Goal: Transaction & Acquisition: Purchase product/service

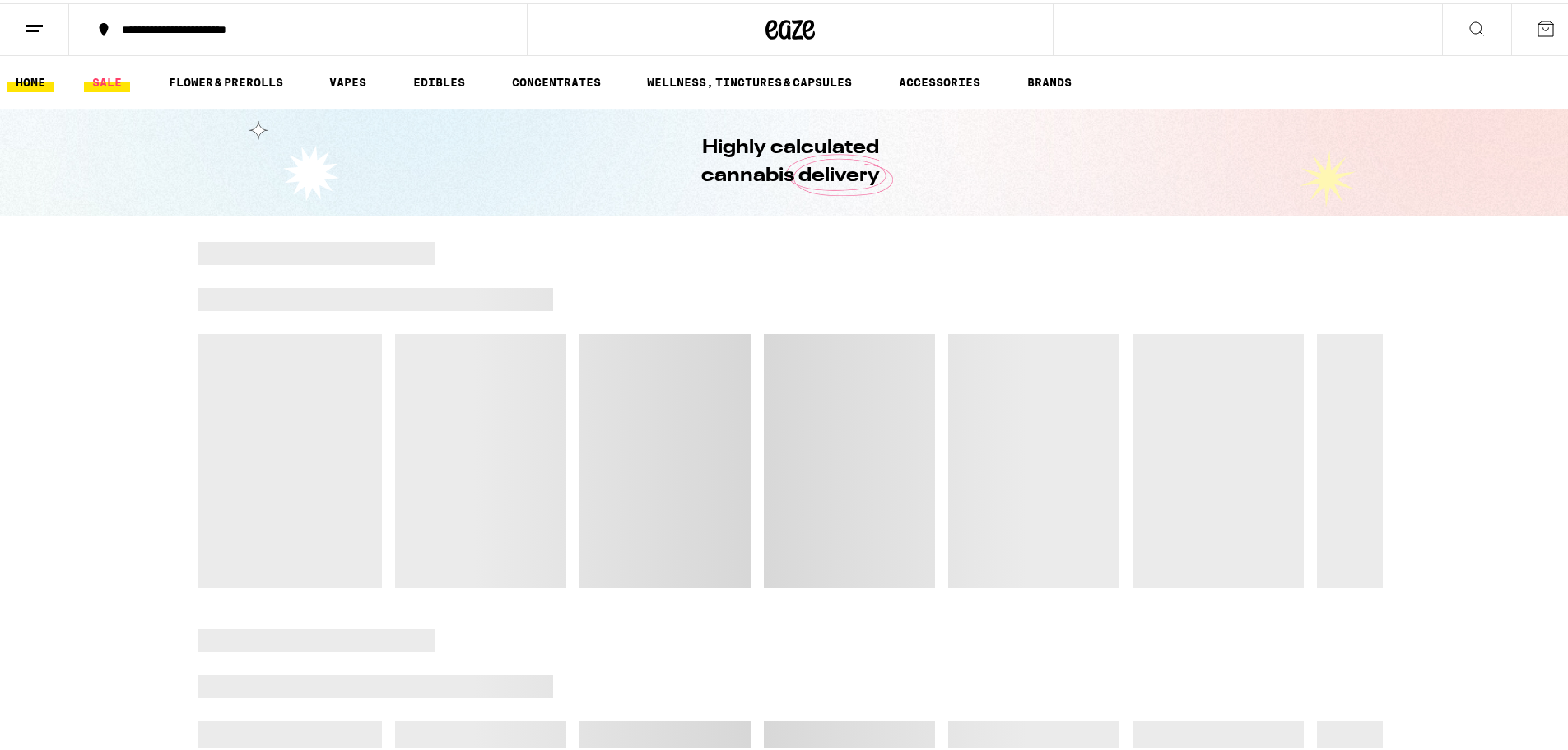
click at [100, 82] on link "SALE" at bounding box center [107, 79] width 46 height 20
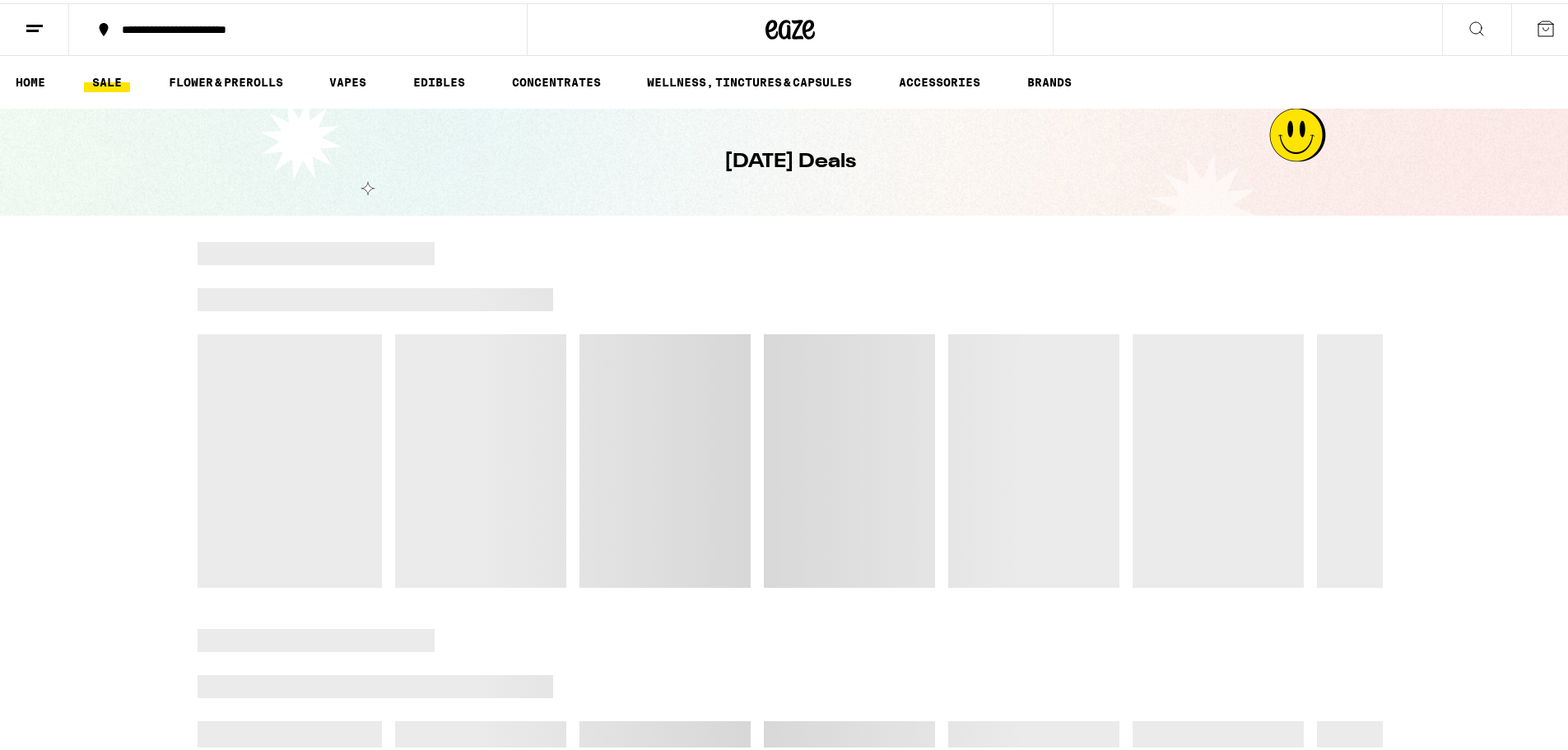
click at [100, 82] on link "SALE" at bounding box center [107, 79] width 46 height 20
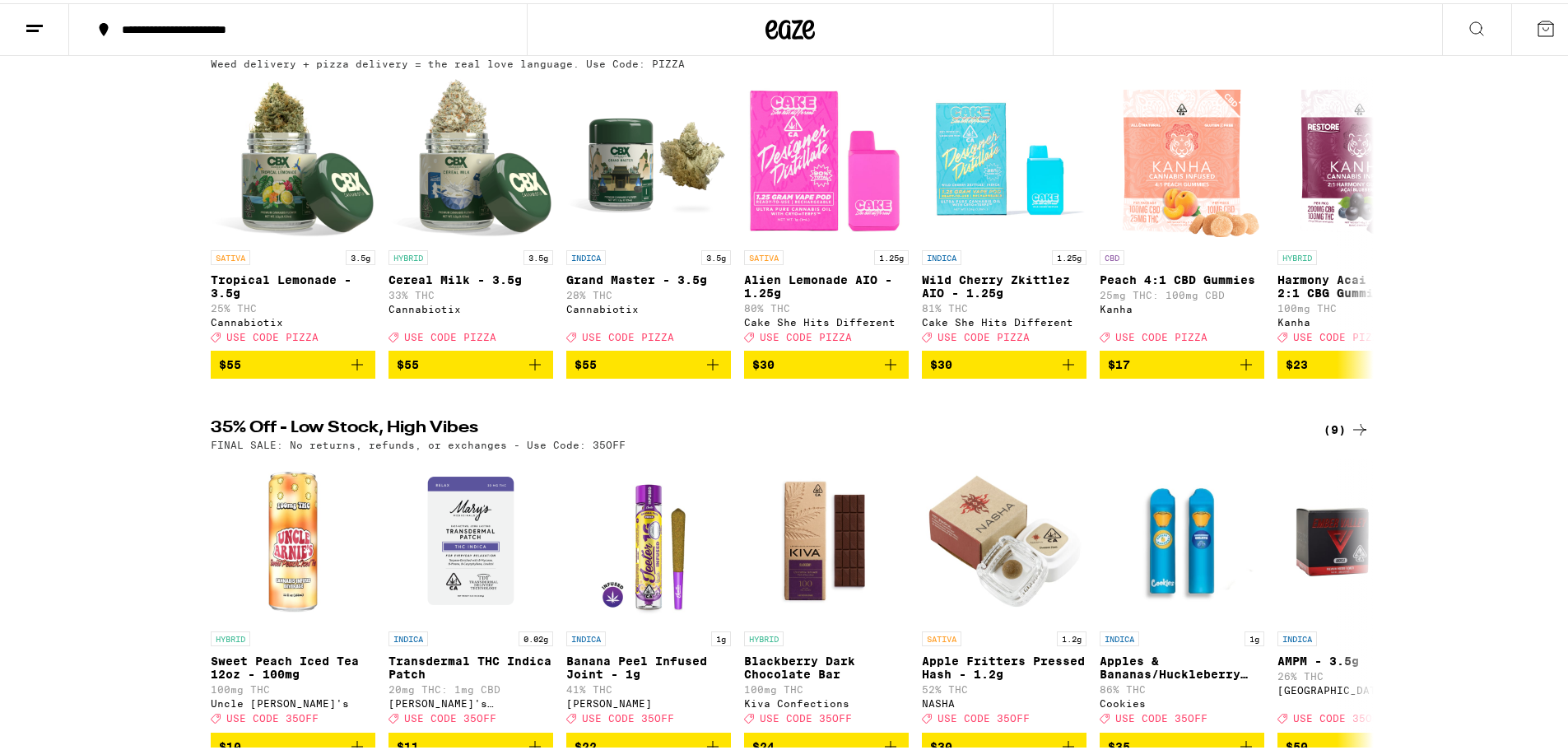
scroll to position [247, 0]
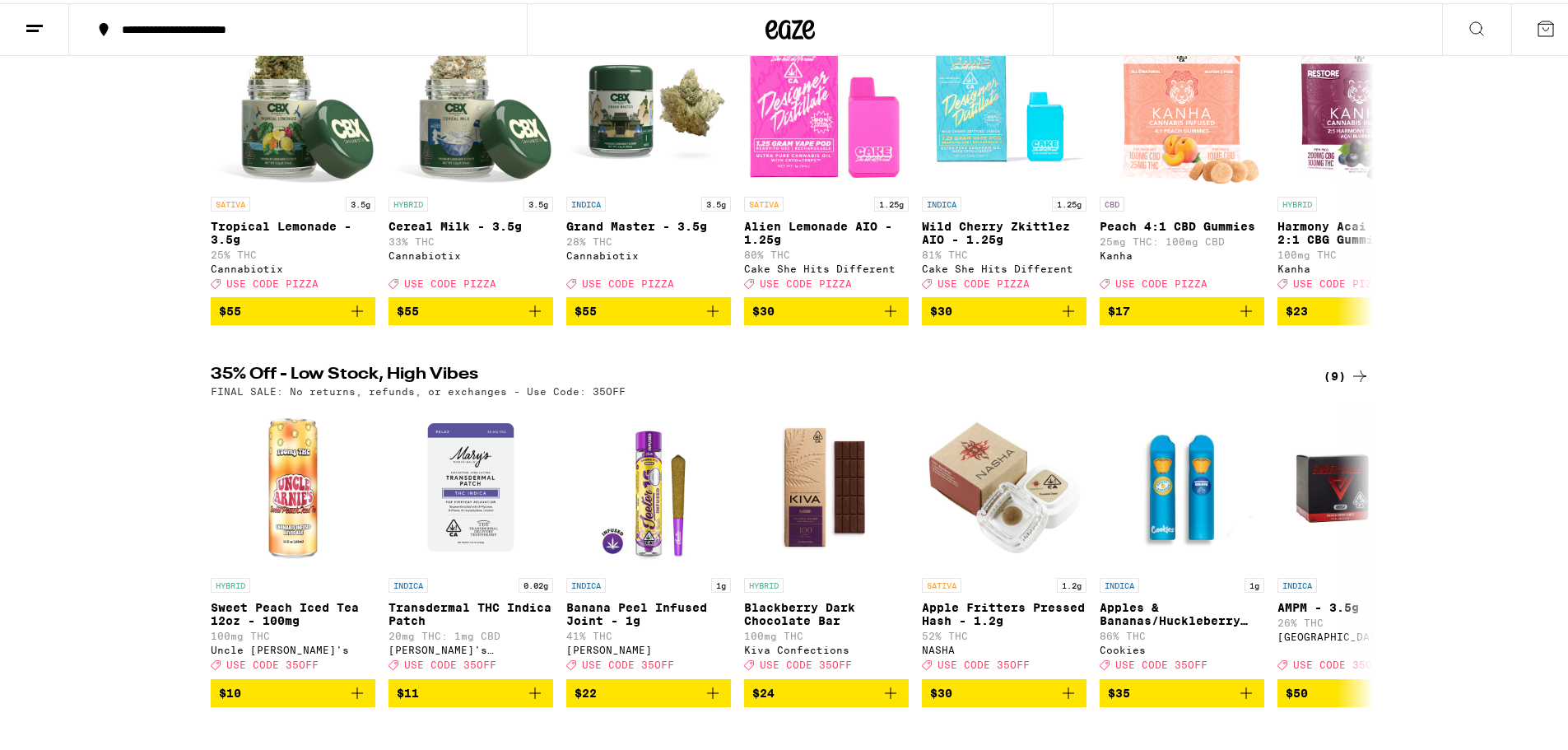
drag, startPoint x: 293, startPoint y: 394, endPoint x: 1509, endPoint y: 439, distance: 1216.8
click at [1509, 439] on div "35% Off - Low Stock, High Vibes (9) FINAL SALE: No returns, refunds, or exchang…" at bounding box center [790, 533] width 1580 height 340
click at [1360, 562] on icon at bounding box center [1360, 553] width 20 height 20
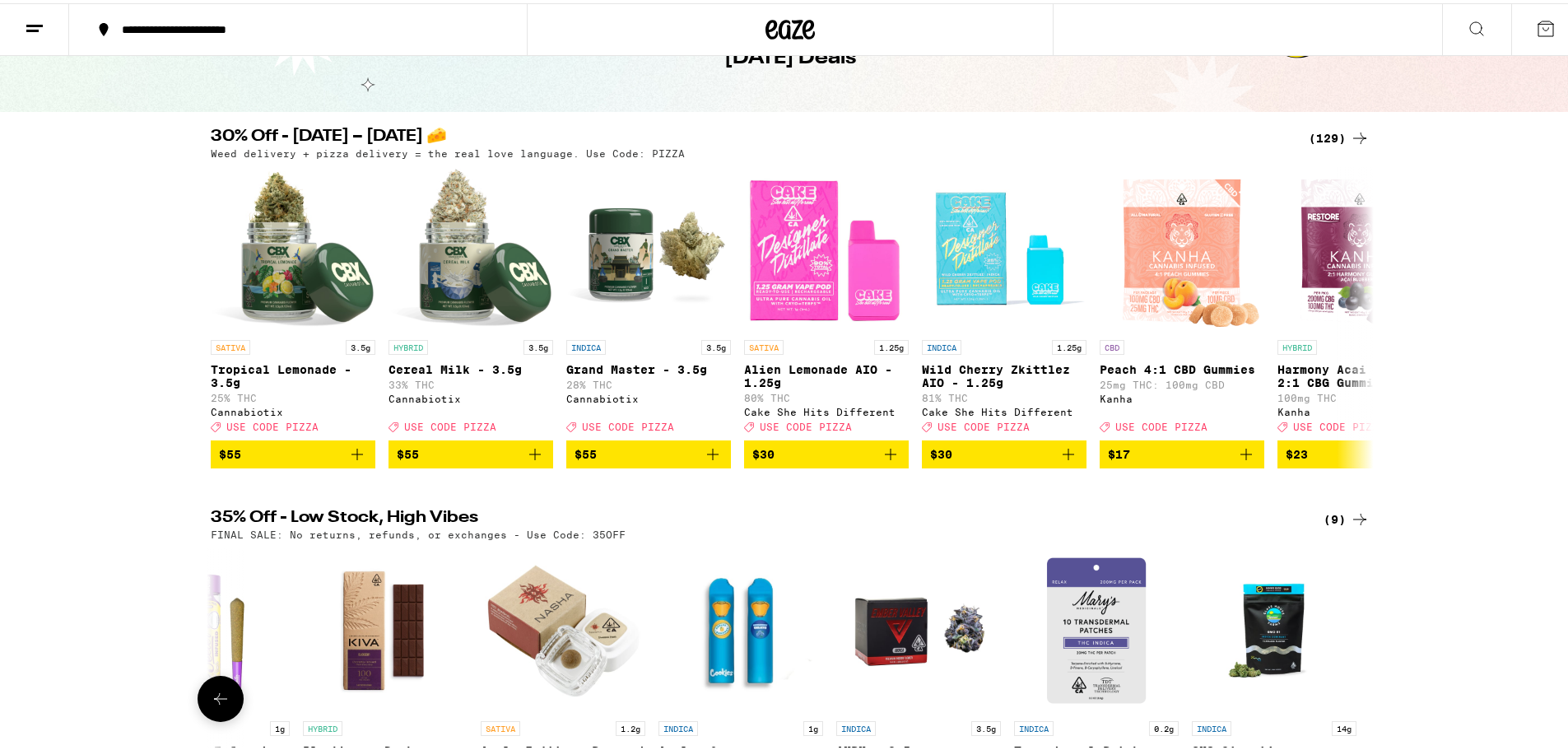
scroll to position [82, 0]
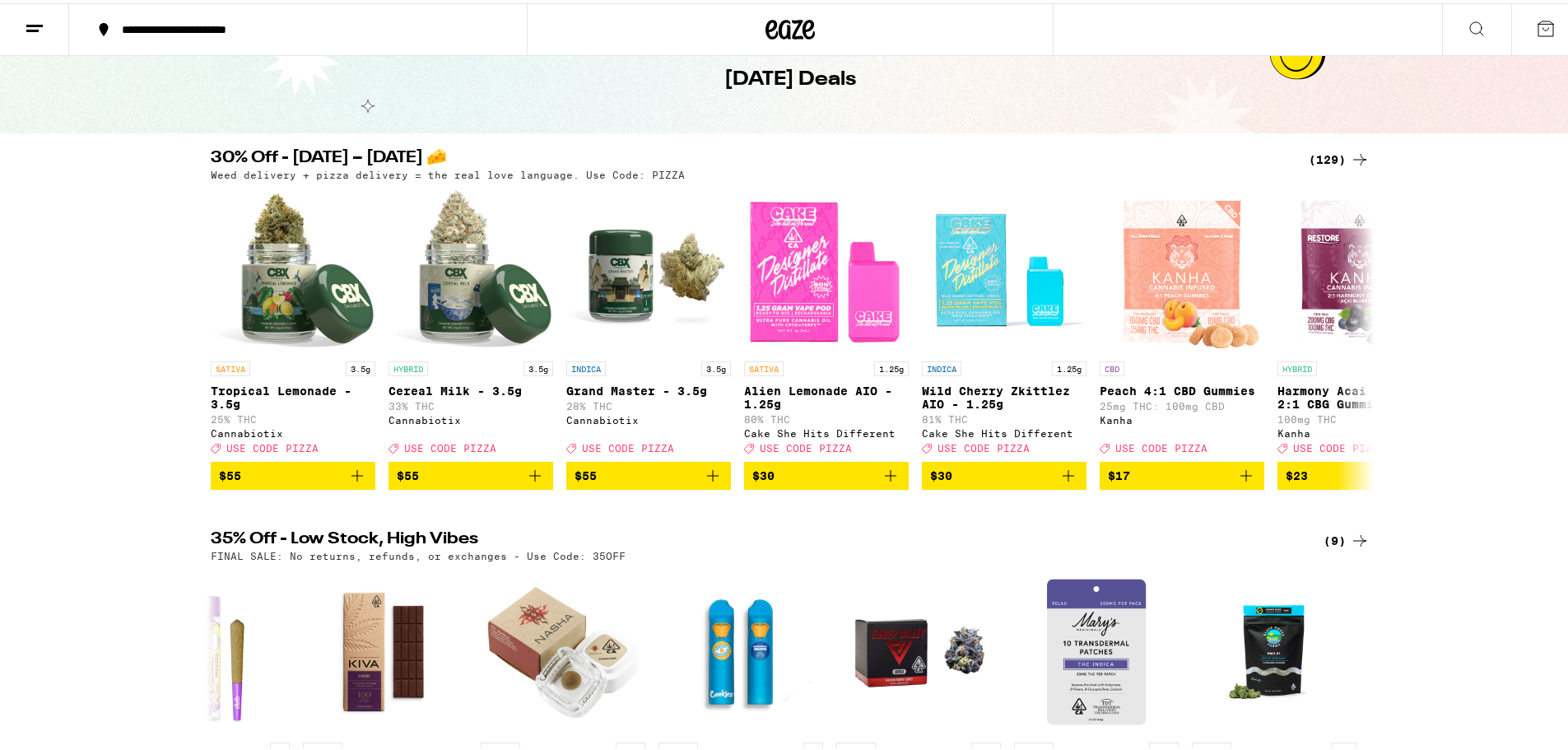
click at [1328, 156] on div "(129)" at bounding box center [1339, 156] width 61 height 20
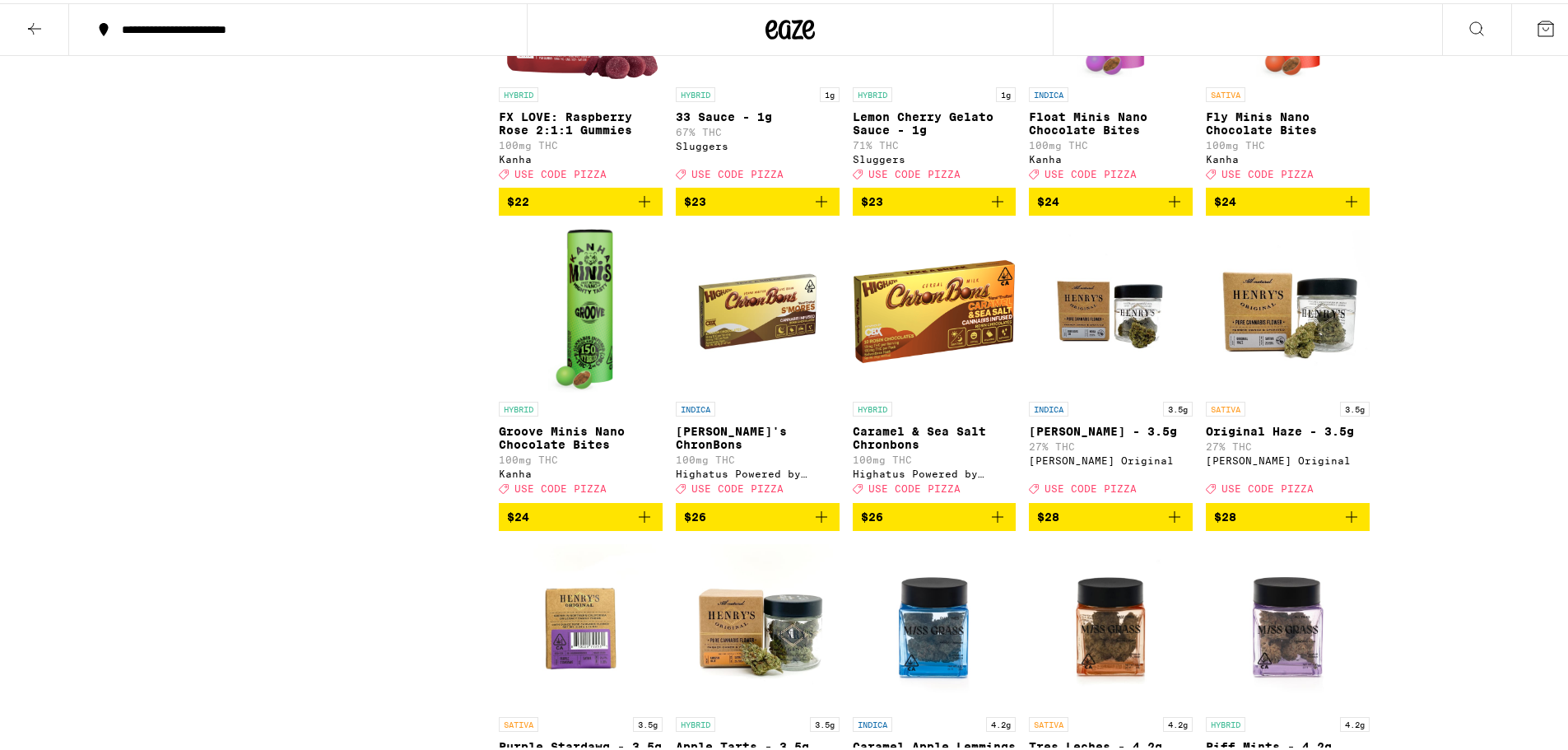
scroll to position [4117, 0]
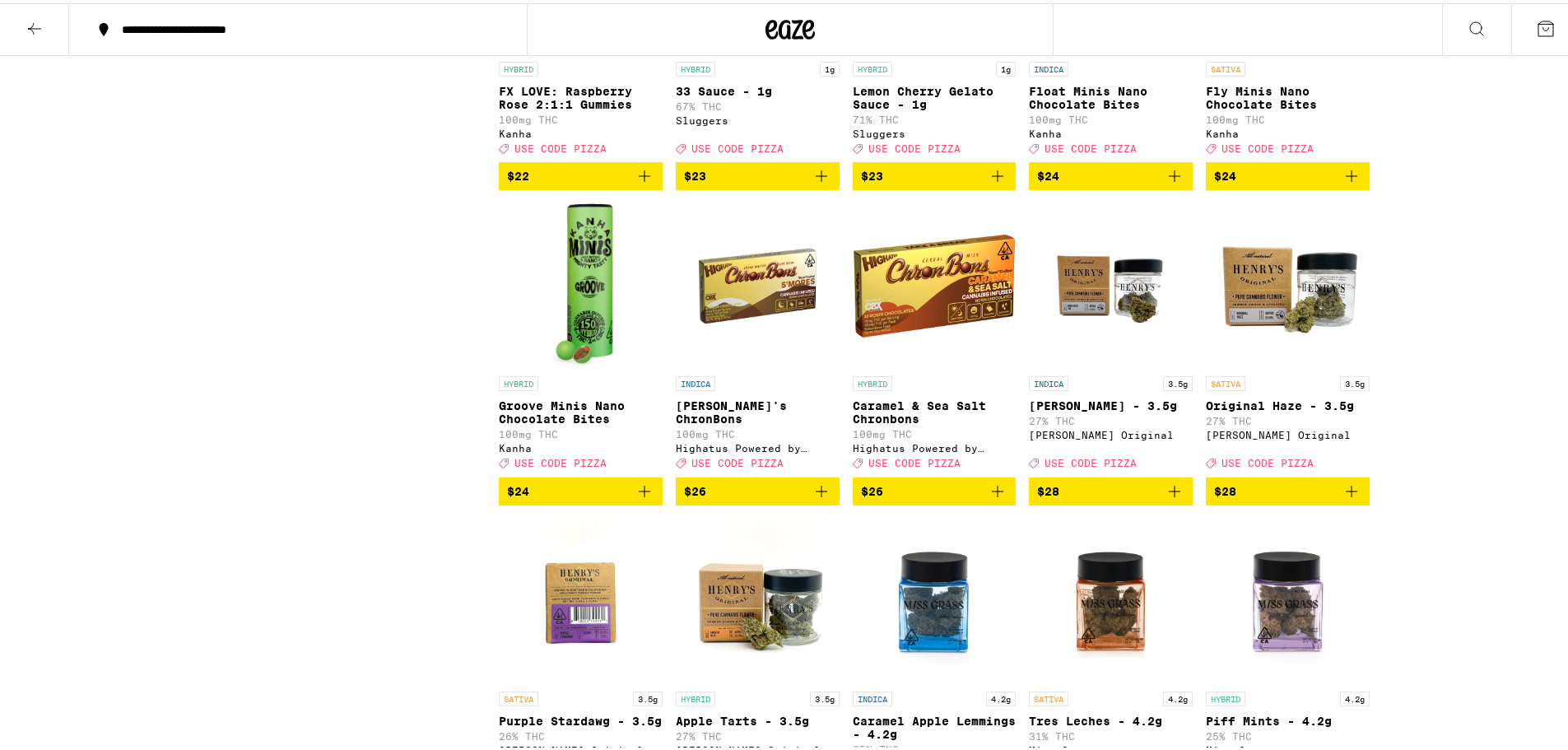
drag, startPoint x: 1157, startPoint y: 737, endPoint x: 217, endPoint y: 442, distance: 985.2
click at [218, 444] on div "Clearfalse filter Strain Type CBD CBD Dominant Hybrid Indica No Species Sativa …" at bounding box center [354, 175] width 288 height 8206
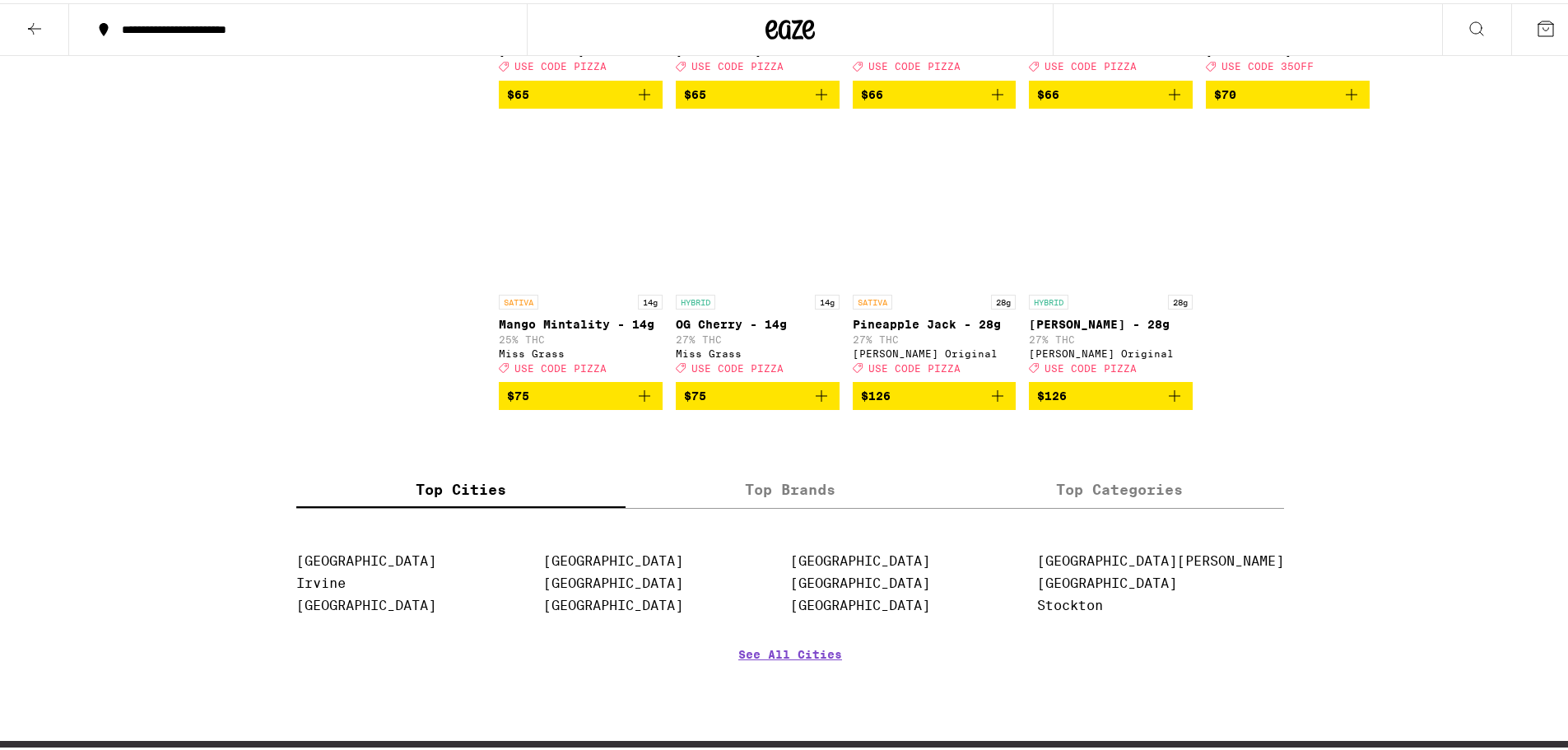
scroll to position [8153, 0]
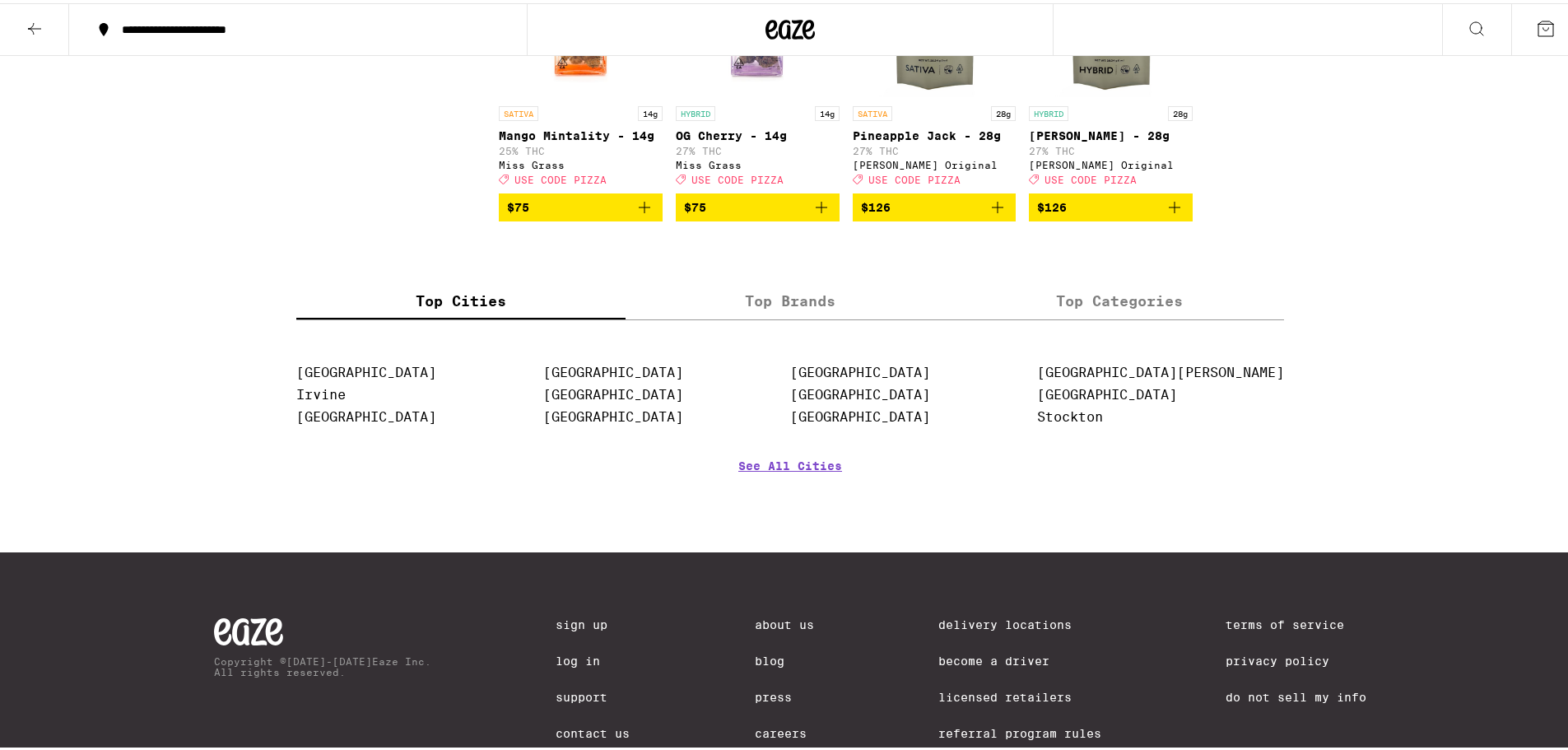
click at [922, 214] on span "$126" at bounding box center [934, 204] width 147 height 20
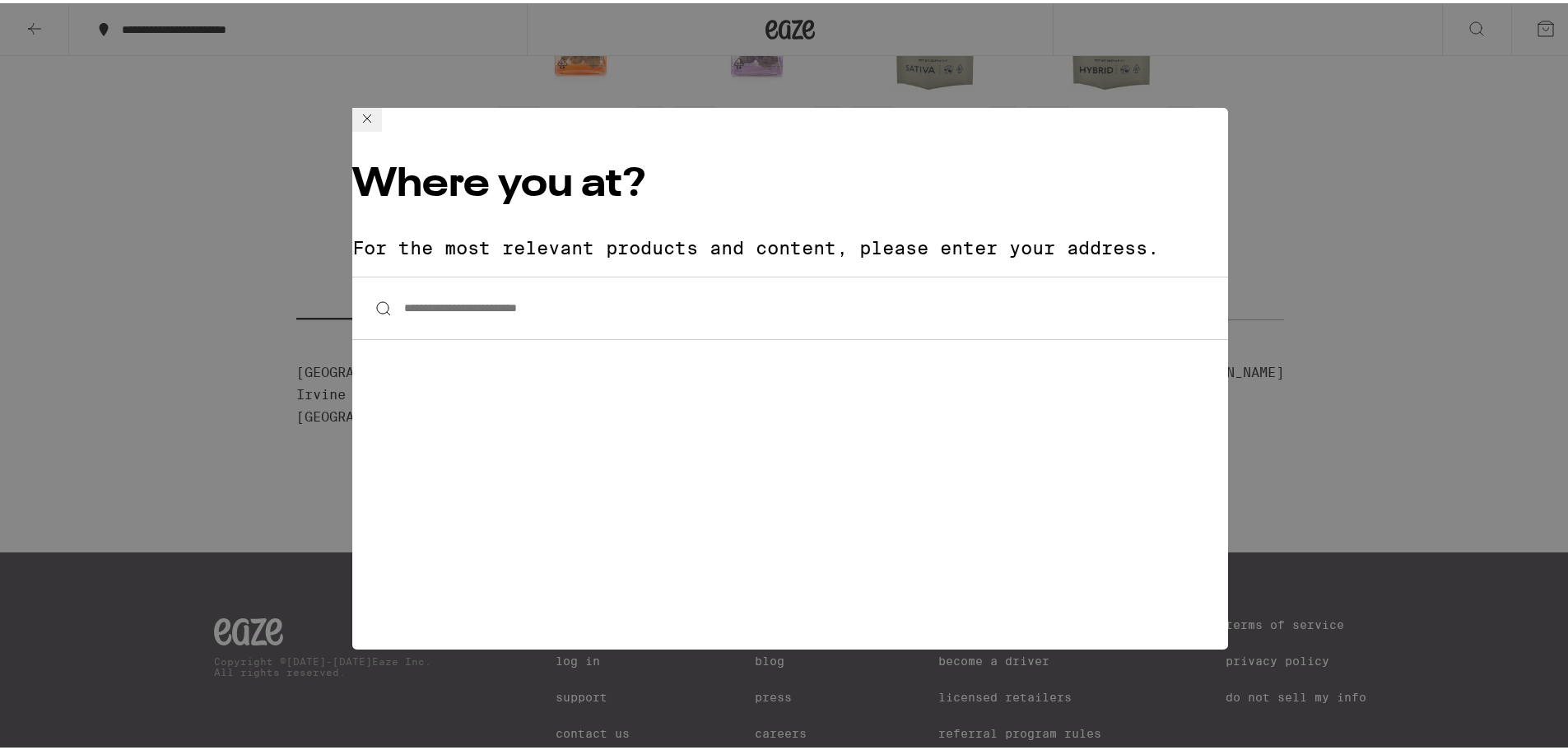
click at [1421, 283] on div "**********" at bounding box center [790, 375] width 1580 height 750
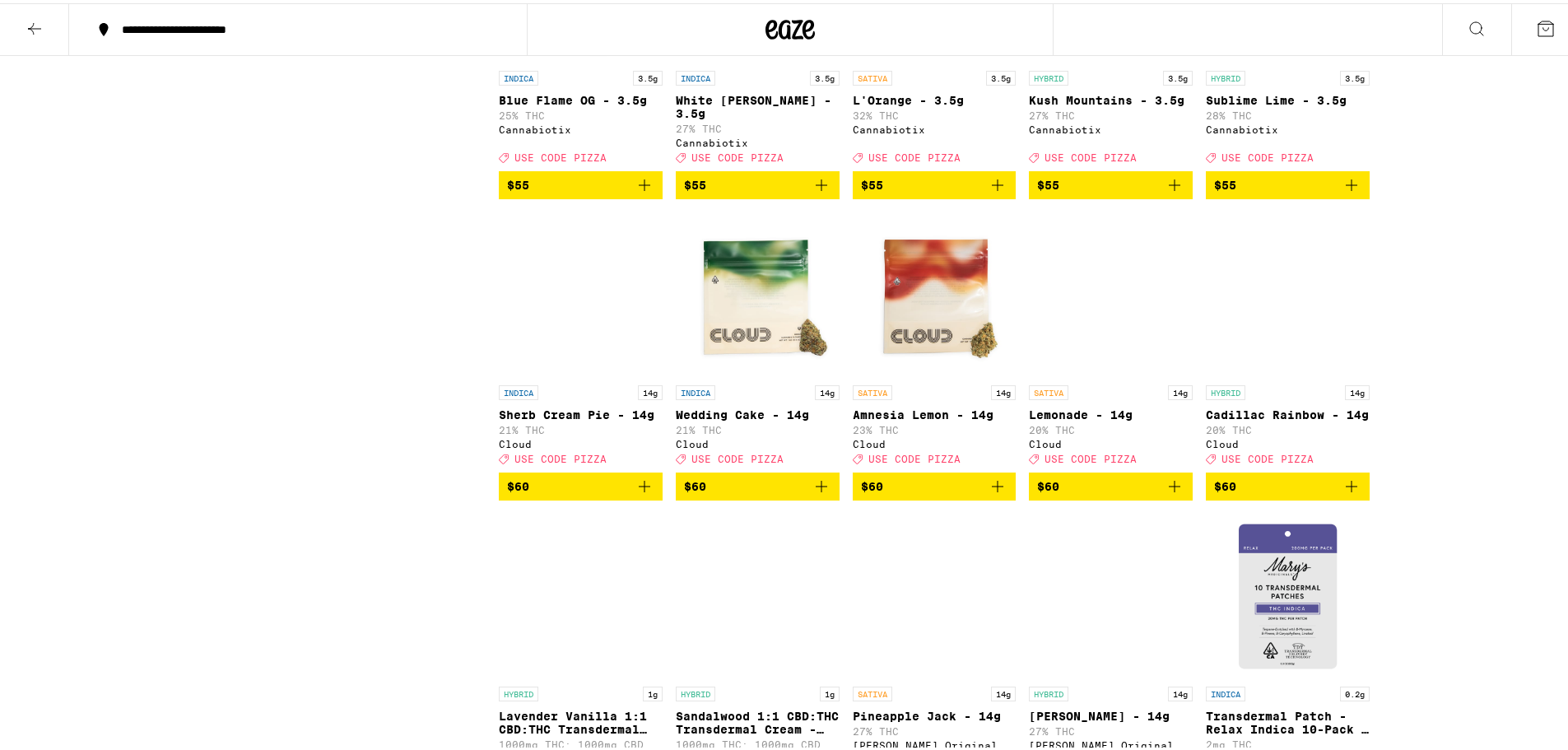
scroll to position [7246, 0]
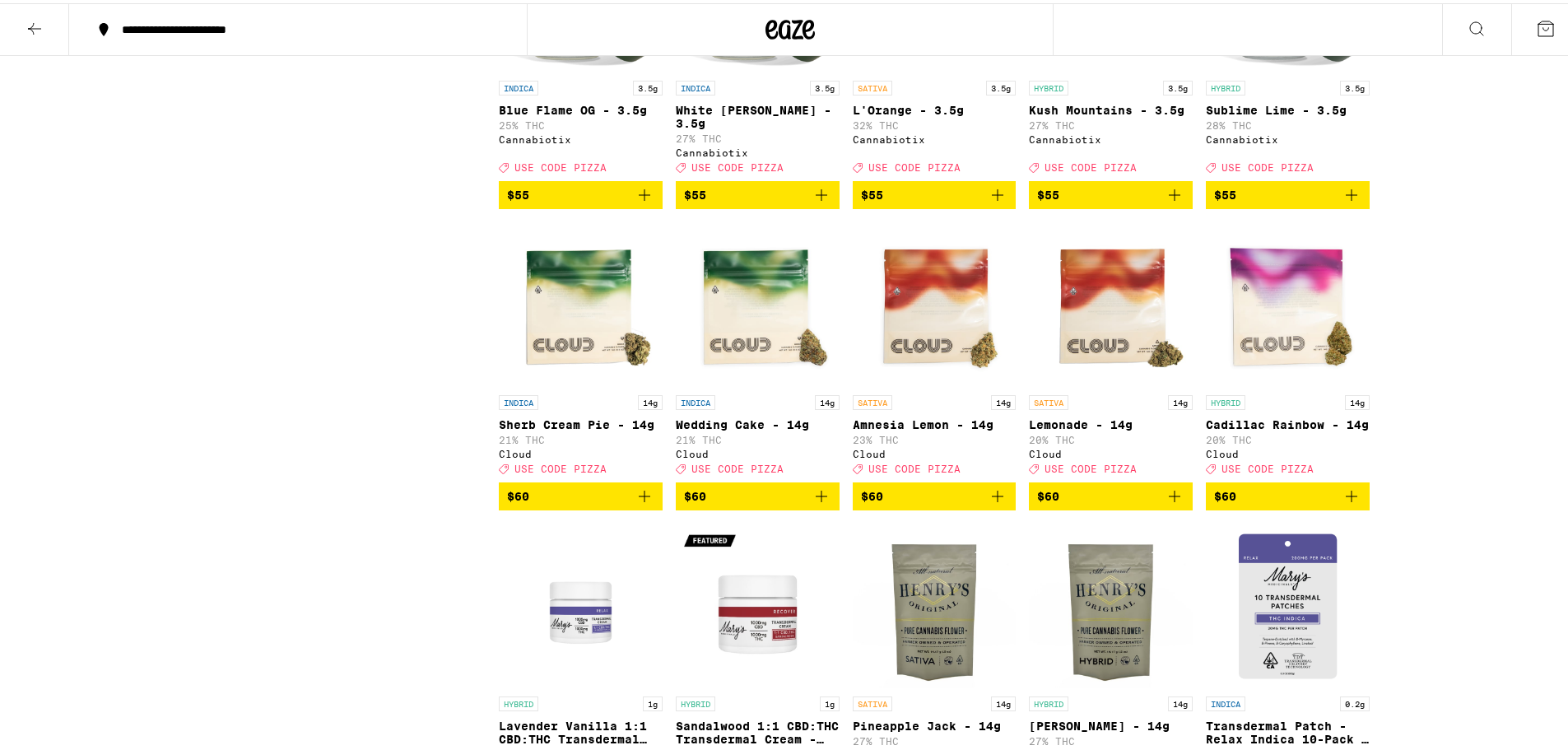
click at [1542, 32] on icon at bounding box center [1546, 26] width 20 height 20
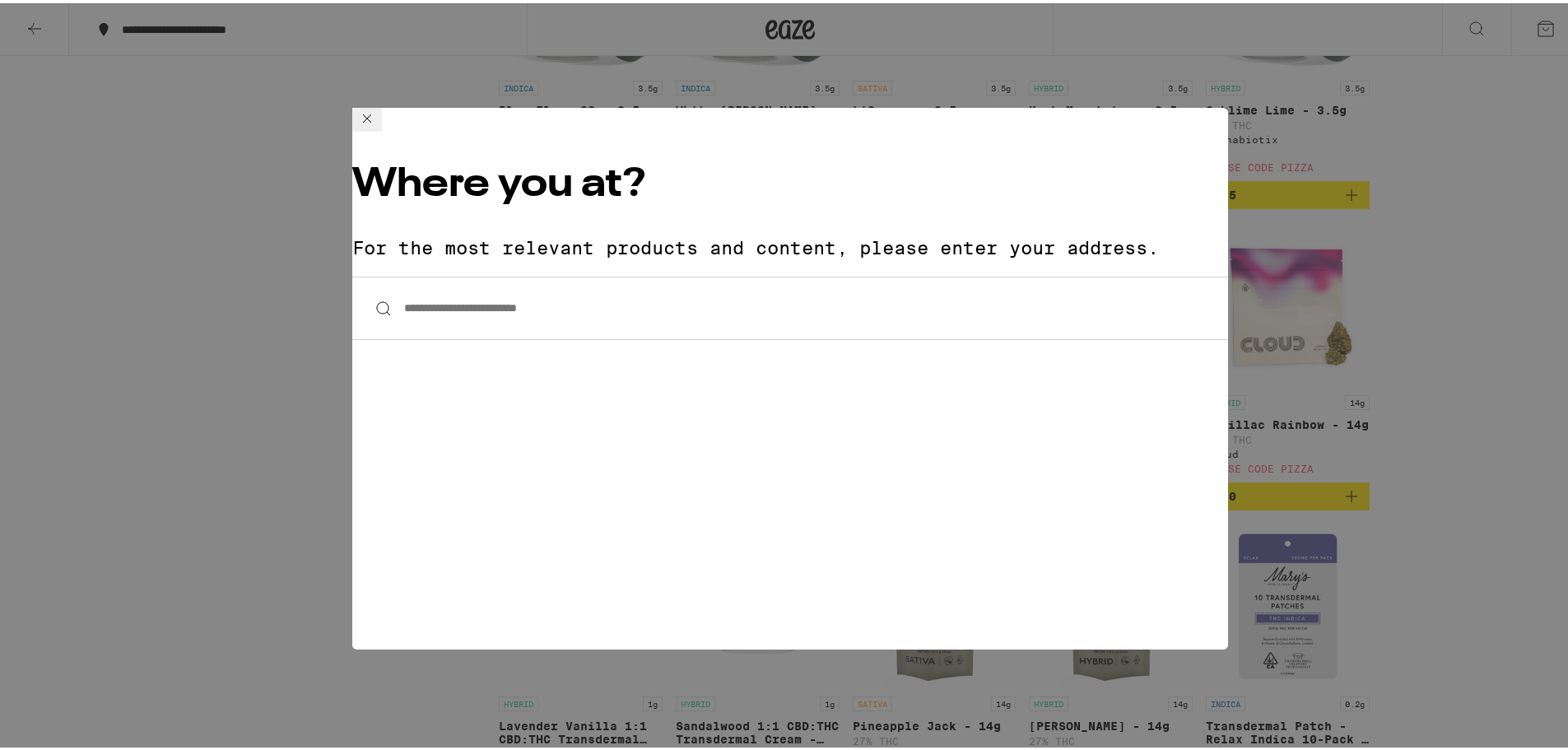
click at [377, 125] on icon at bounding box center [367, 115] width 20 height 20
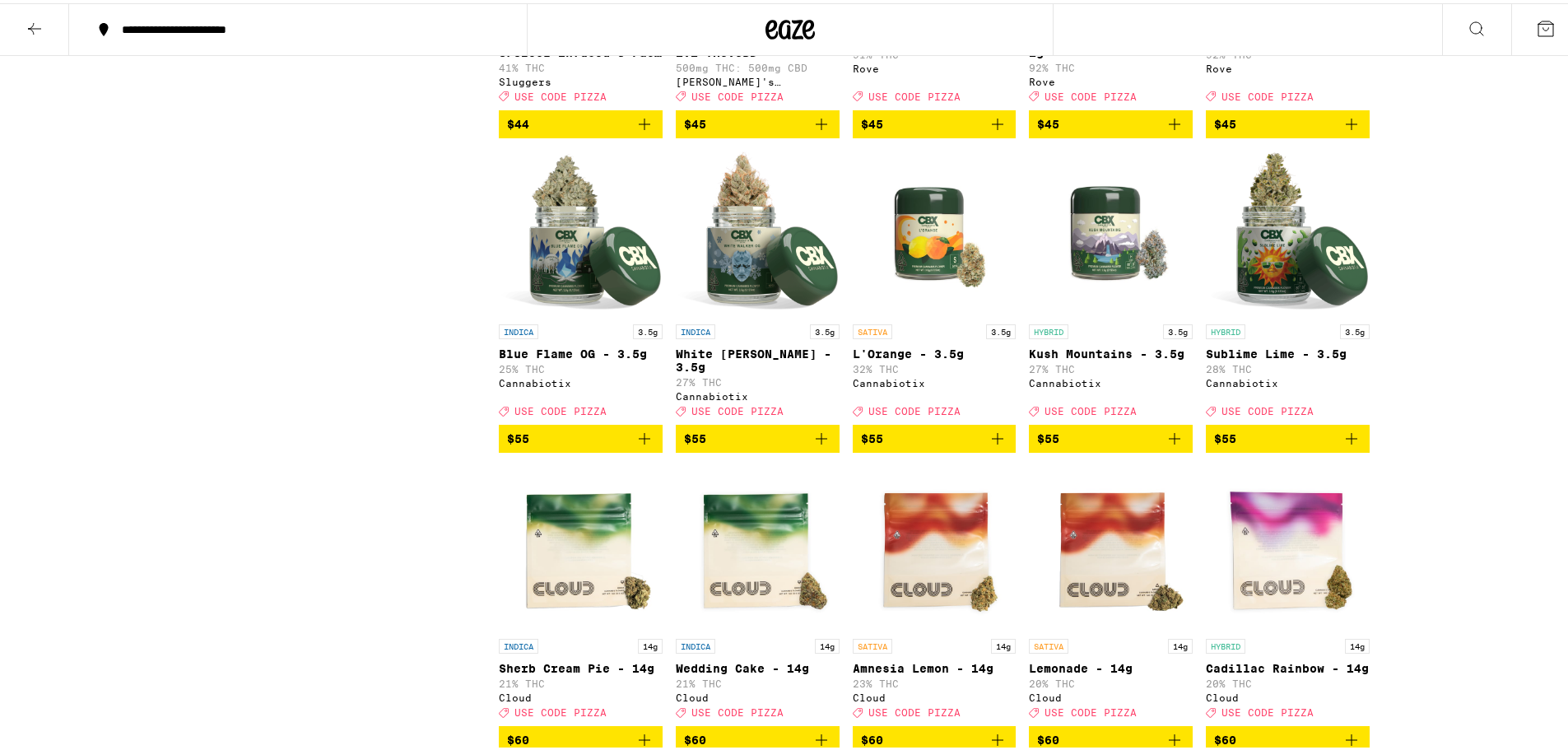
scroll to position [6917, 0]
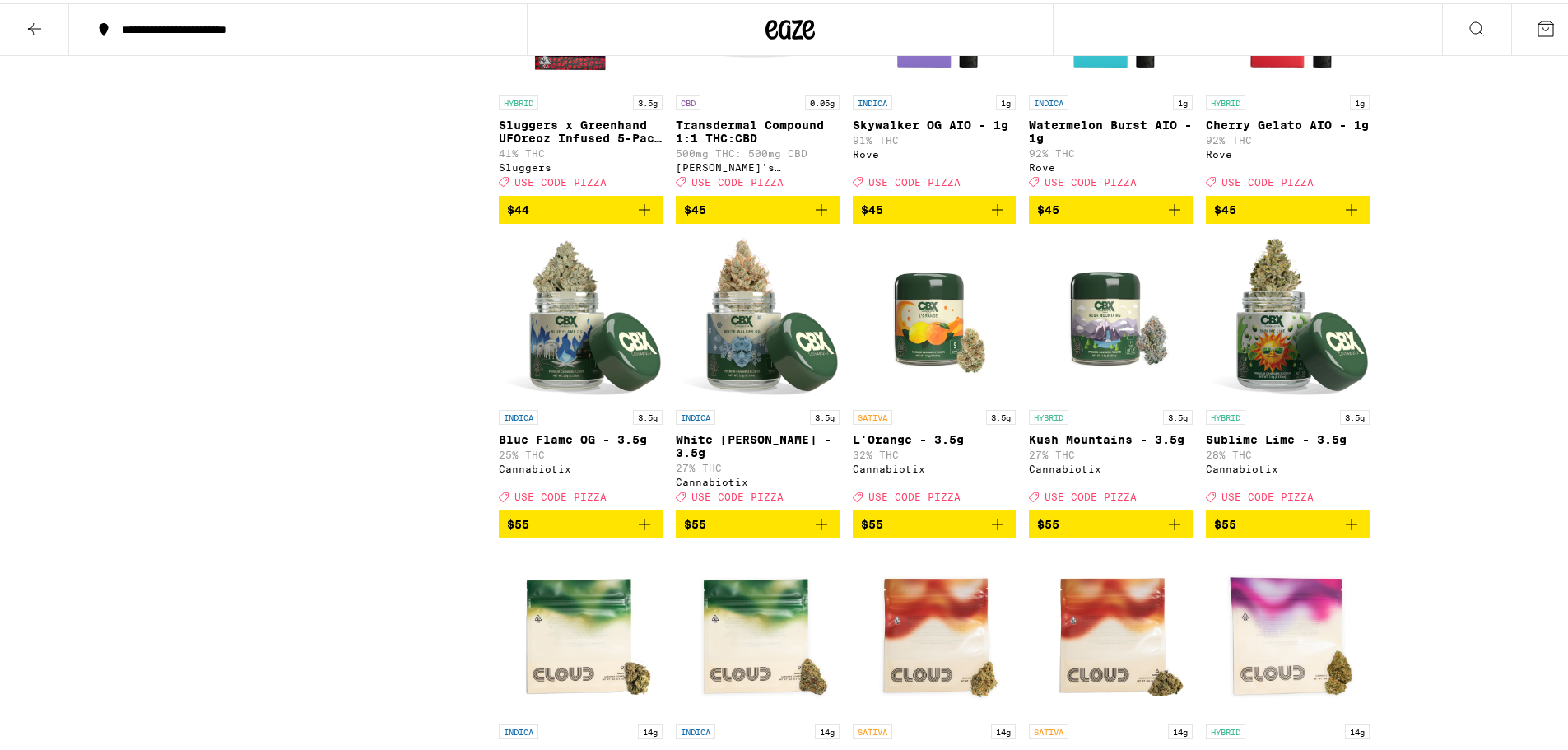
click at [898, 185] on div "INDICA 1g Skywalker OG AIO - 1g 91% THC Rove Deal Created with Sketch. USE CODE…" at bounding box center [934, 138] width 164 height 92
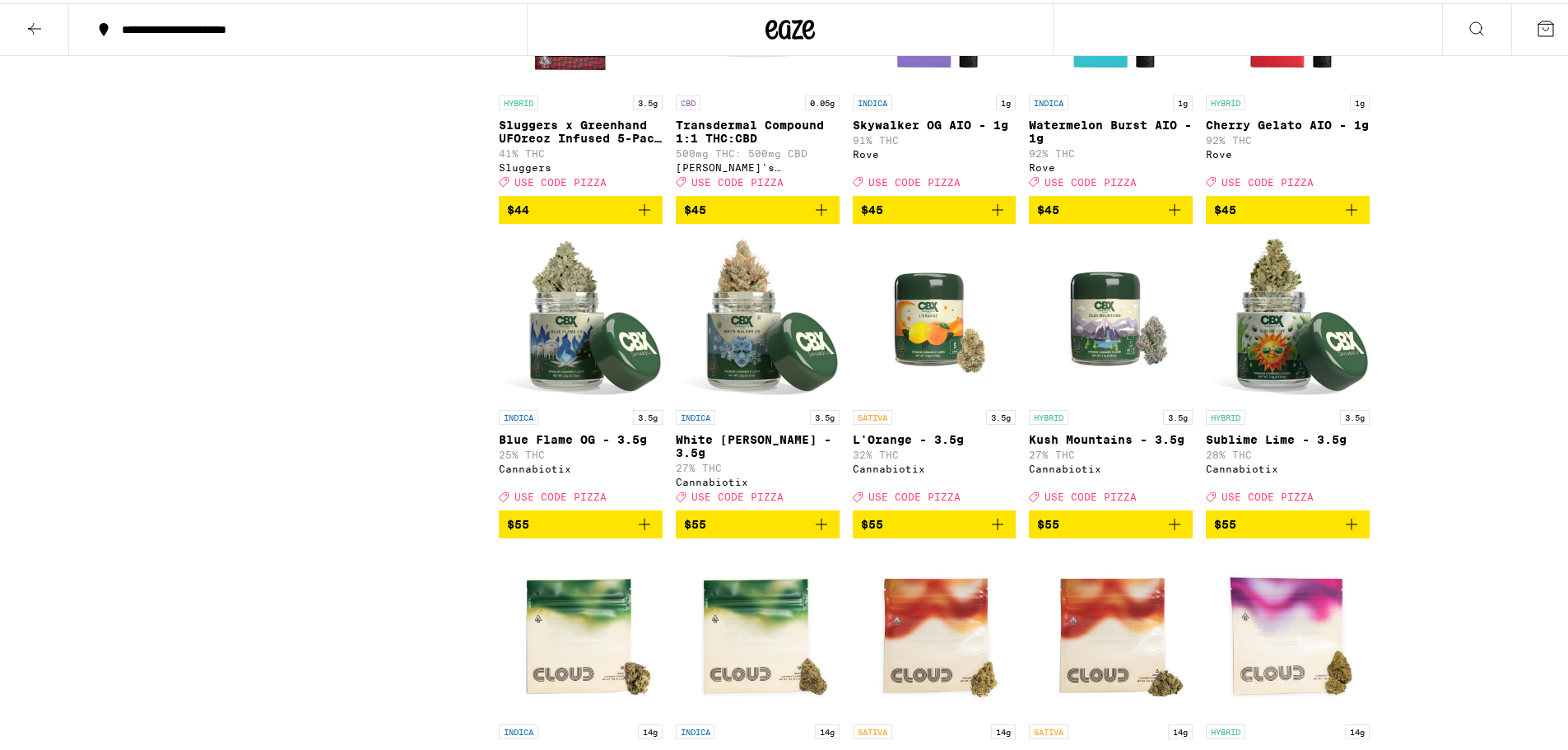
click at [1269, 129] on p "Cherry Gelato AIO - 1g" at bounding box center [1288, 121] width 164 height 13
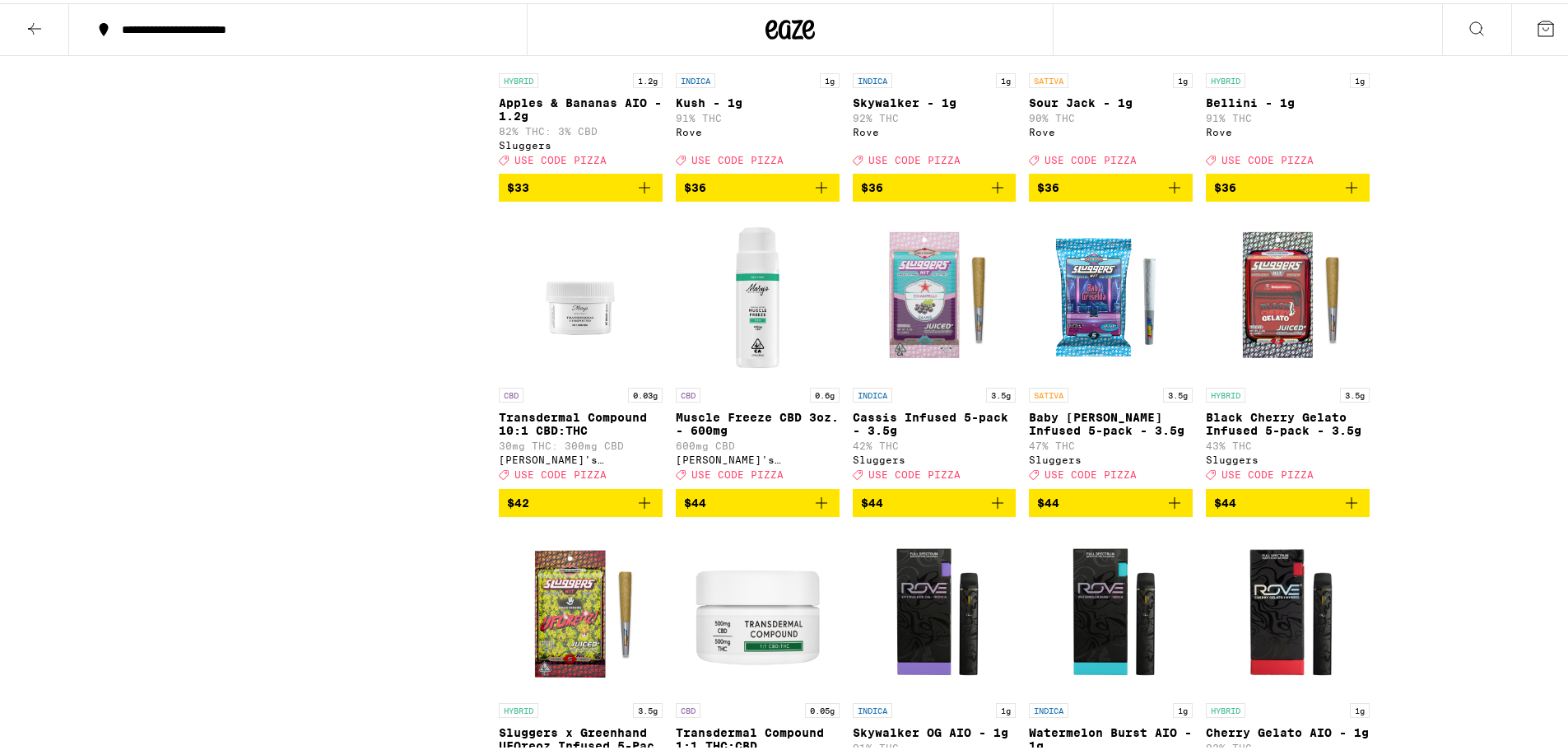
scroll to position [6258, 0]
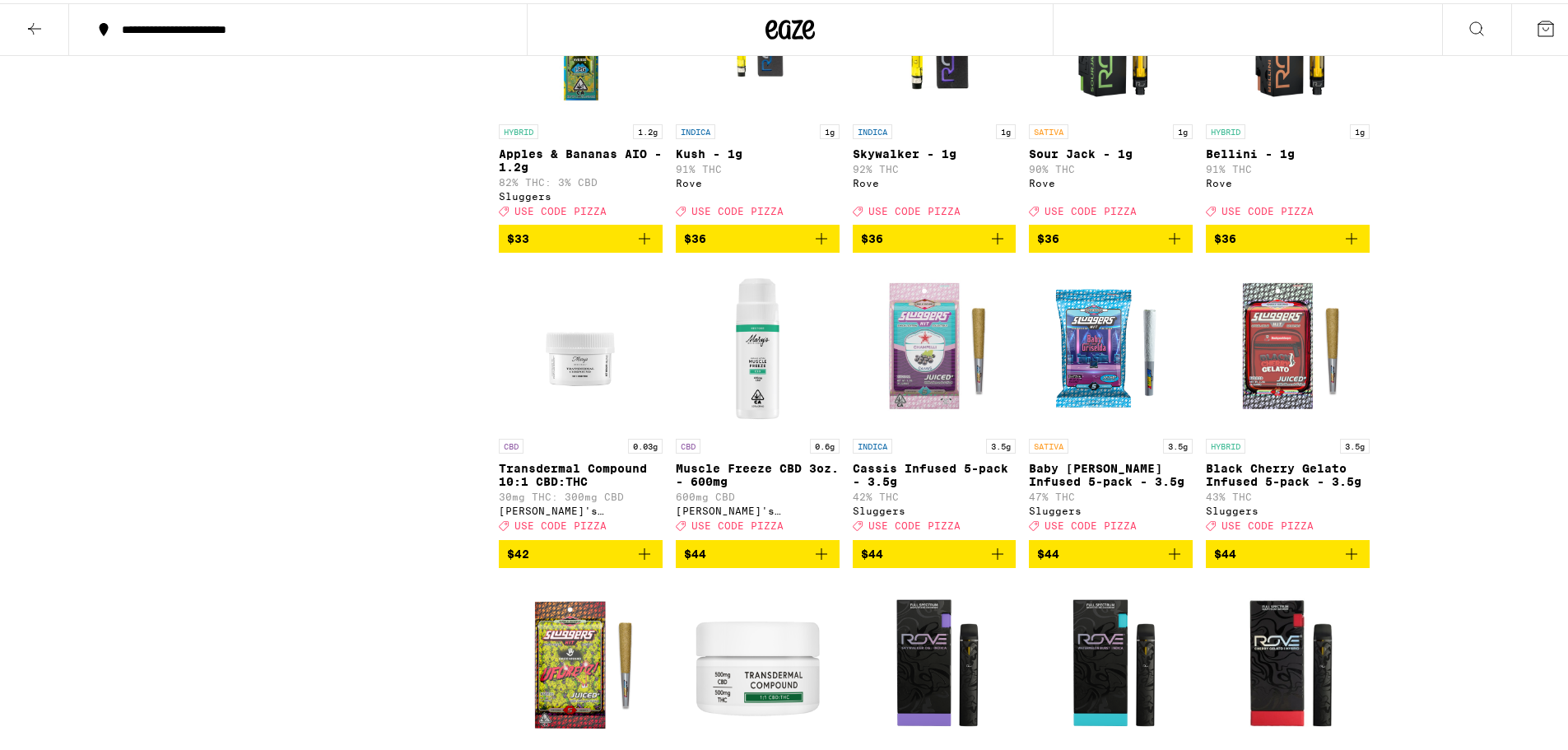
click at [1118, 171] on p "90% THC" at bounding box center [1111, 166] width 164 height 11
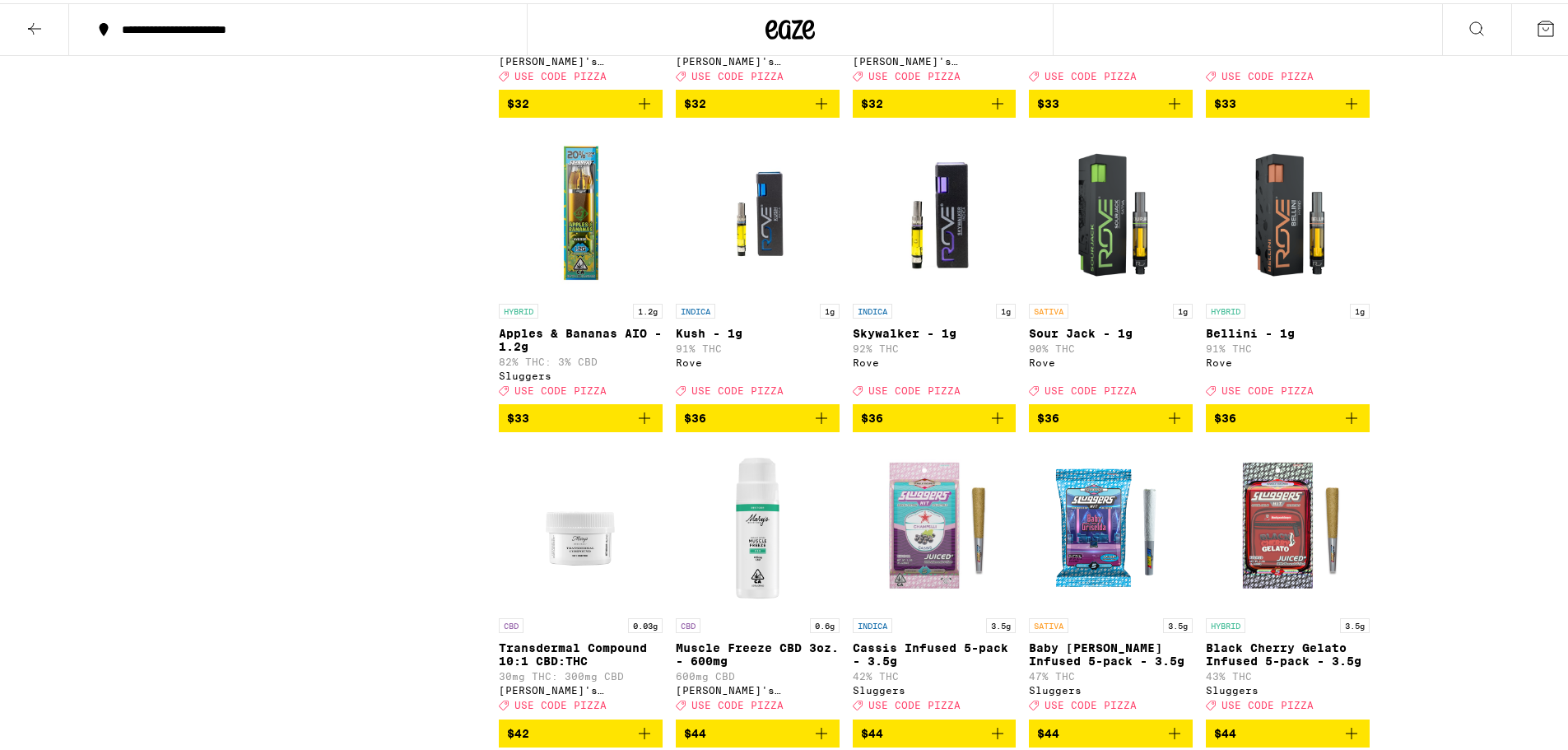
scroll to position [6094, 0]
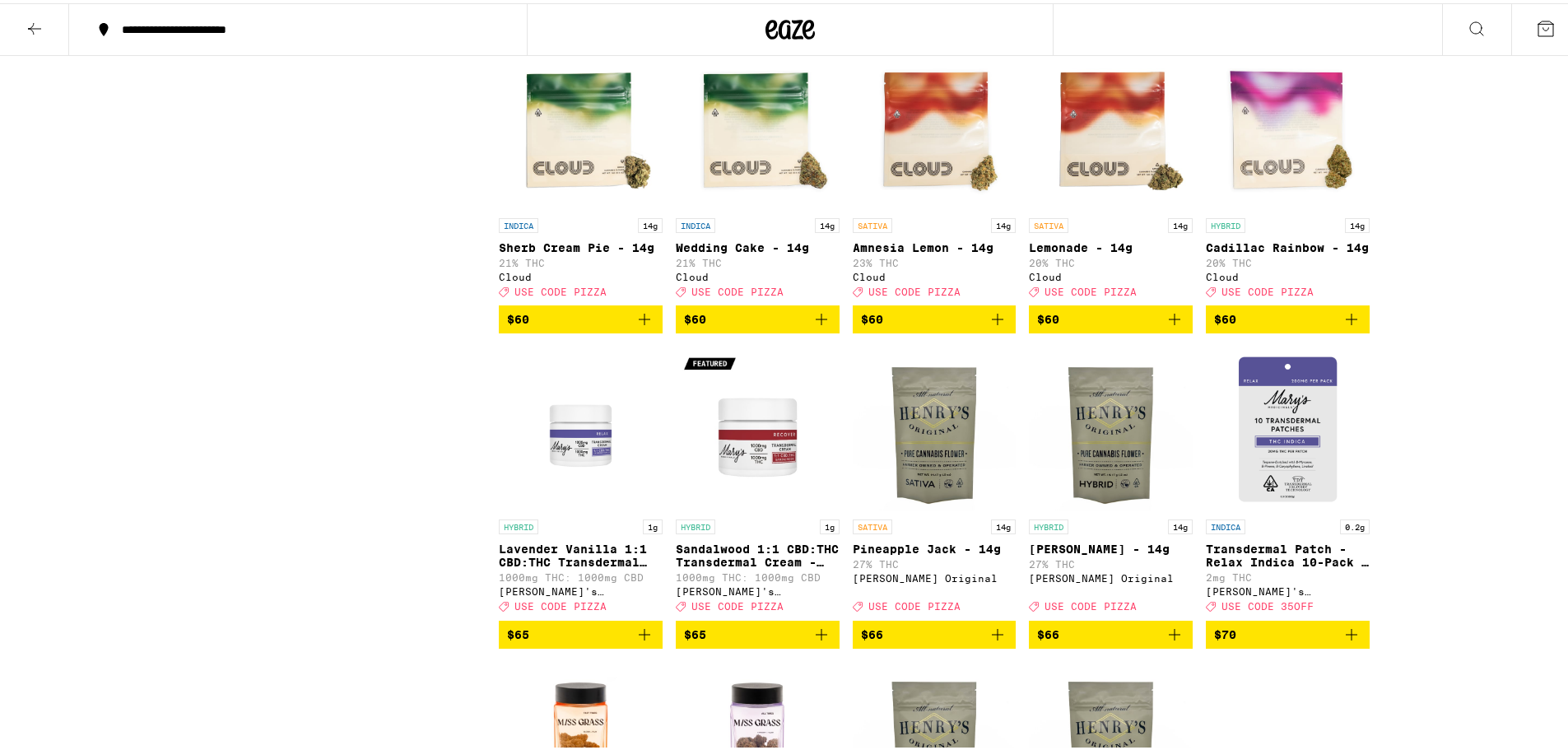
scroll to position [7412, 0]
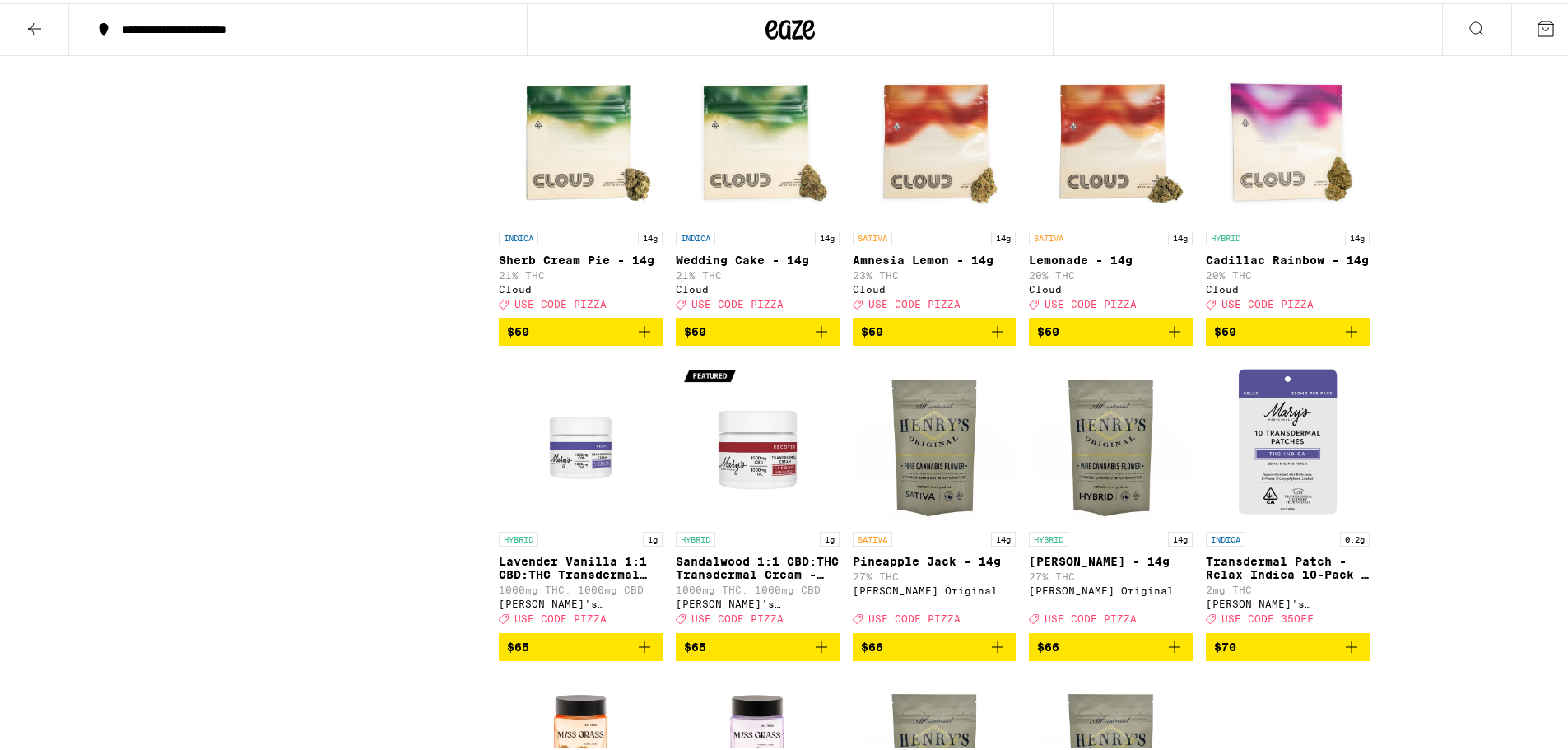
click at [1287, 242] on div "HYBRID 14g" at bounding box center [1288, 235] width 164 height 15
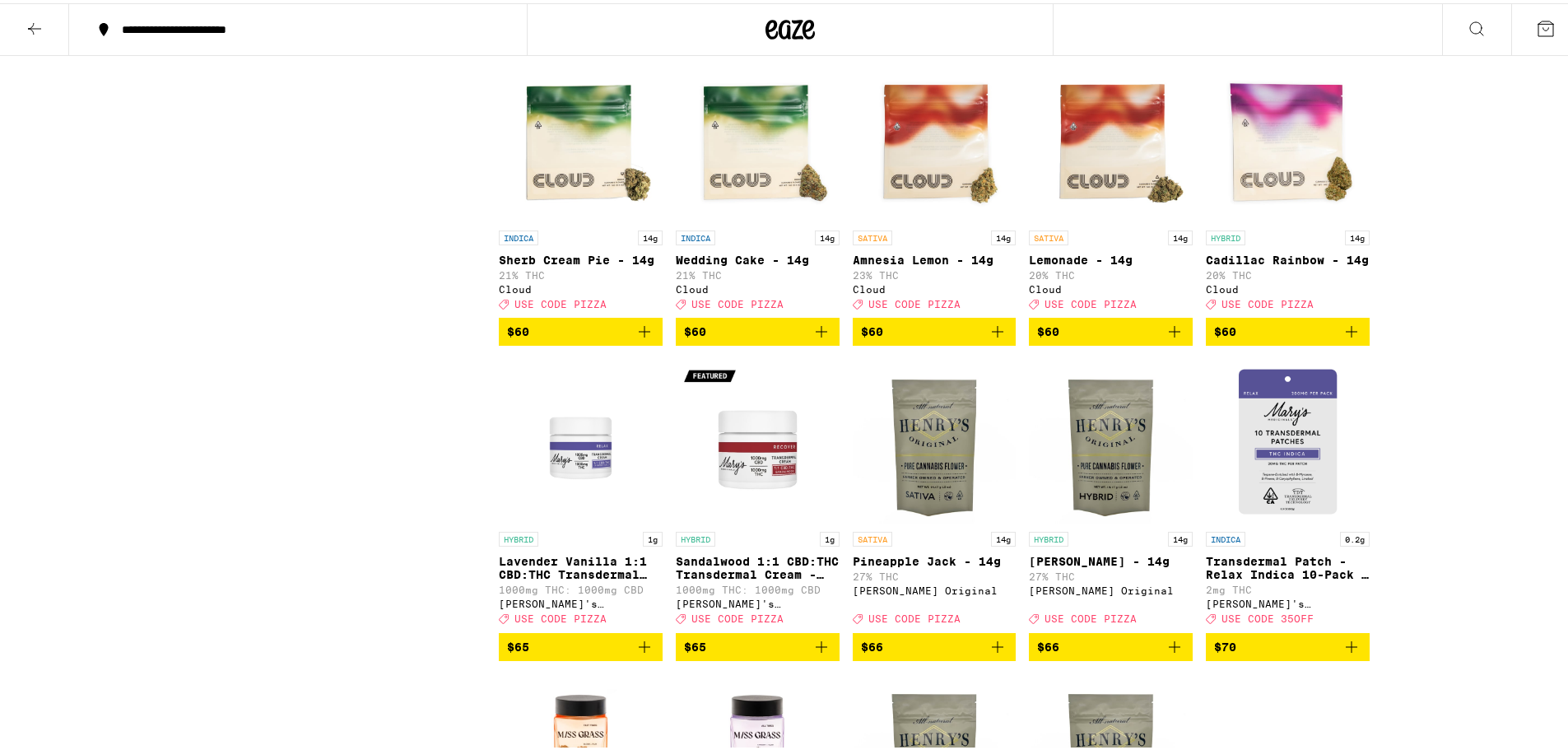
click at [1082, 219] on img "Open page for Lemonade - 14g from Cloud" at bounding box center [1111, 137] width 164 height 164
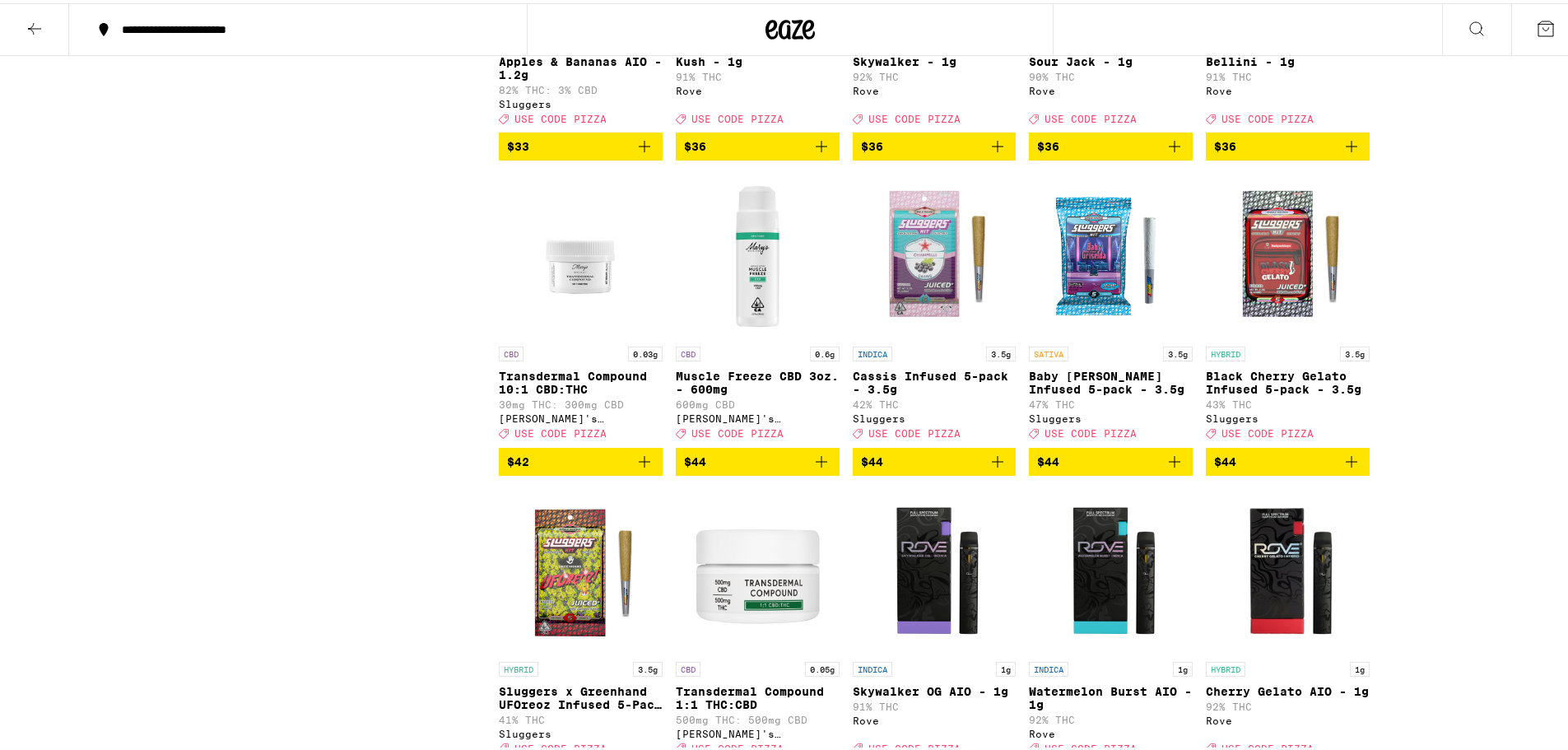
scroll to position [6341, 0]
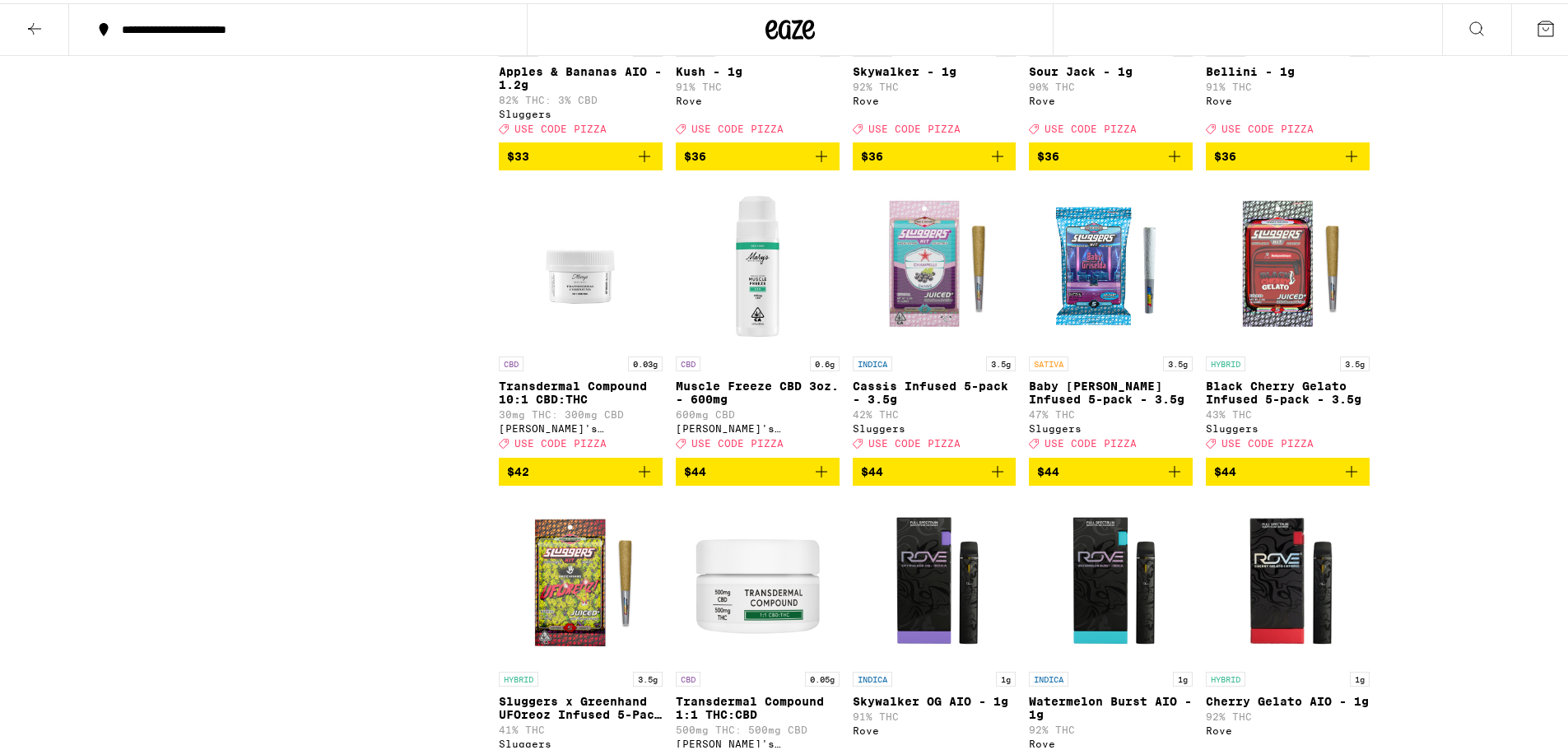
drag, startPoint x: 1085, startPoint y: 643, endPoint x: 270, endPoint y: 371, distance: 859.2
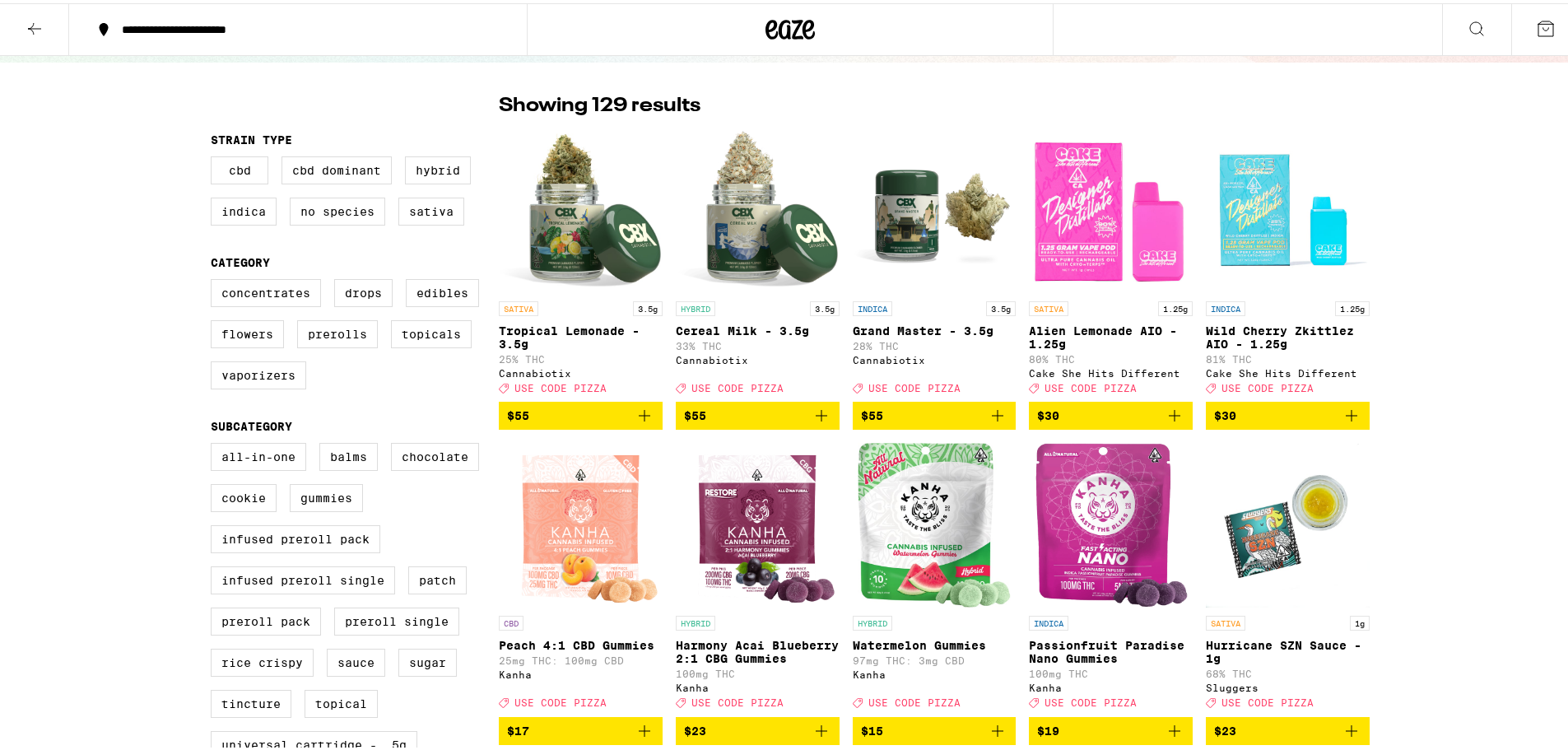
scroll to position [0, 0]
